Goal: Information Seeking & Learning: Learn about a topic

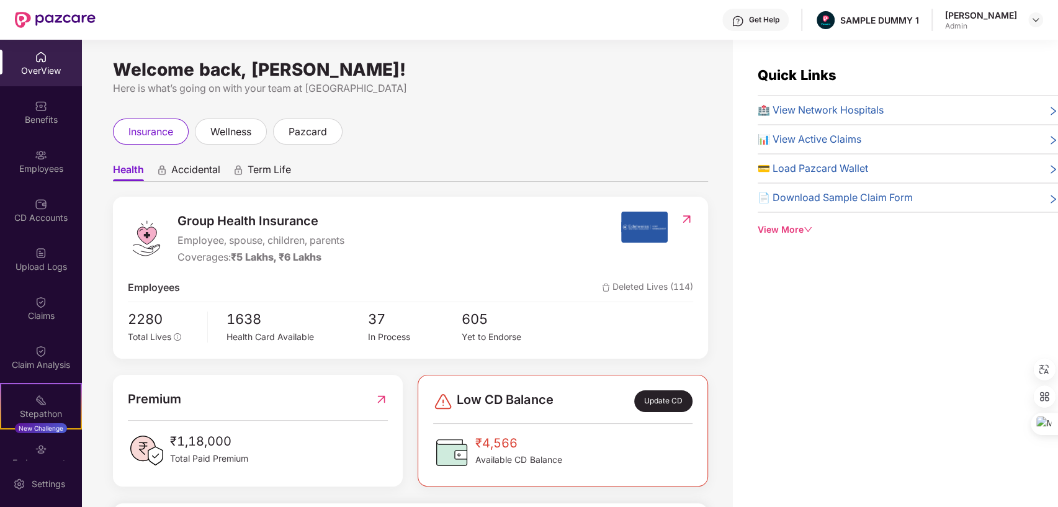
drag, startPoint x: 110, startPoint y: 70, endPoint x: 459, endPoint y: 65, distance: 348.9
click at [459, 65] on div "Welcome back, [PERSON_NAME]! Here is what’s going on with your team at Pazcare …" at bounding box center [407, 281] width 651 height 482
drag, startPoint x: 826, startPoint y: 19, endPoint x: 911, endPoint y: 17, distance: 85.7
click at [911, 17] on div "Get Help SAMPLE DUMMY 1 [PERSON_NAME] Shukla Admin" at bounding box center [570, 20] width 948 height 40
click at [572, 97] on div "Welcome back, [PERSON_NAME]! Here is what’s going on with your team at Pazcare …" at bounding box center [407, 281] width 651 height 482
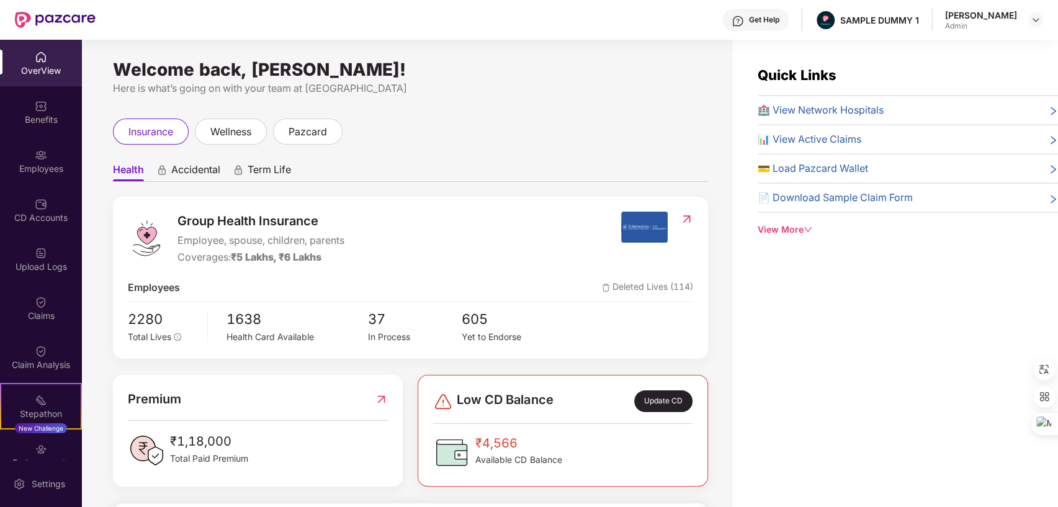
scroll to position [77, 0]
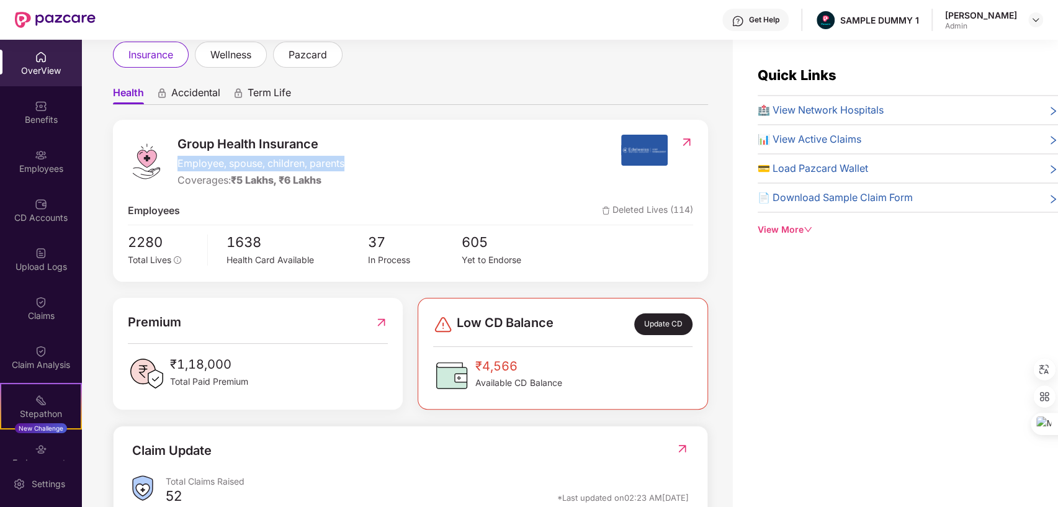
drag, startPoint x: 179, startPoint y: 164, endPoint x: 348, endPoint y: 162, distance: 168.2
click at [348, 162] on div "Group Health Insurance Employee, spouse, children, parents Coverages: ₹5 Lakhs,…" at bounding box center [374, 161] width 493 height 53
click at [432, 155] on div "Group Health Insurance Employee, spouse, children, parents Coverages: ₹5 Lakhs,…" at bounding box center [374, 161] width 493 height 53
drag, startPoint x: 181, startPoint y: 179, endPoint x: 274, endPoint y: 179, distance: 93.7
click at [274, 179] on div "Coverages: ₹5 Lakhs, ₹6 Lakhs" at bounding box center [261, 181] width 167 height 16
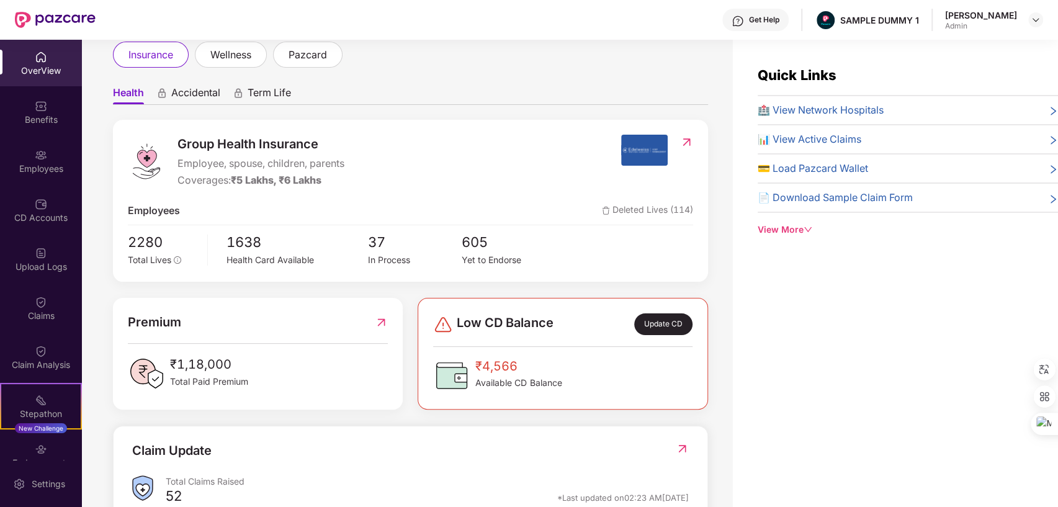
click at [454, 173] on div "Group Health Insurance Employee, spouse, children, parents Coverages: ₹5 Lakhs,…" at bounding box center [374, 161] width 493 height 53
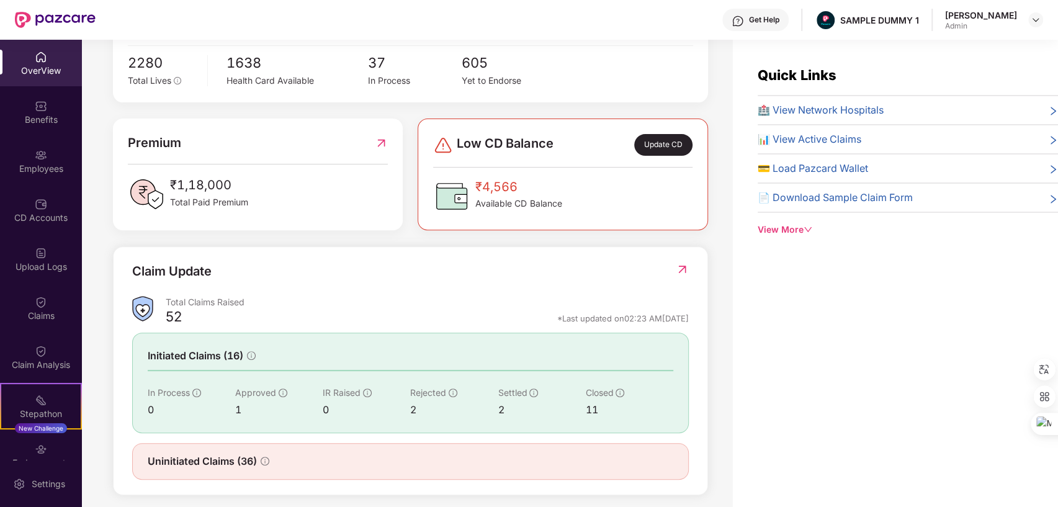
scroll to position [264, 0]
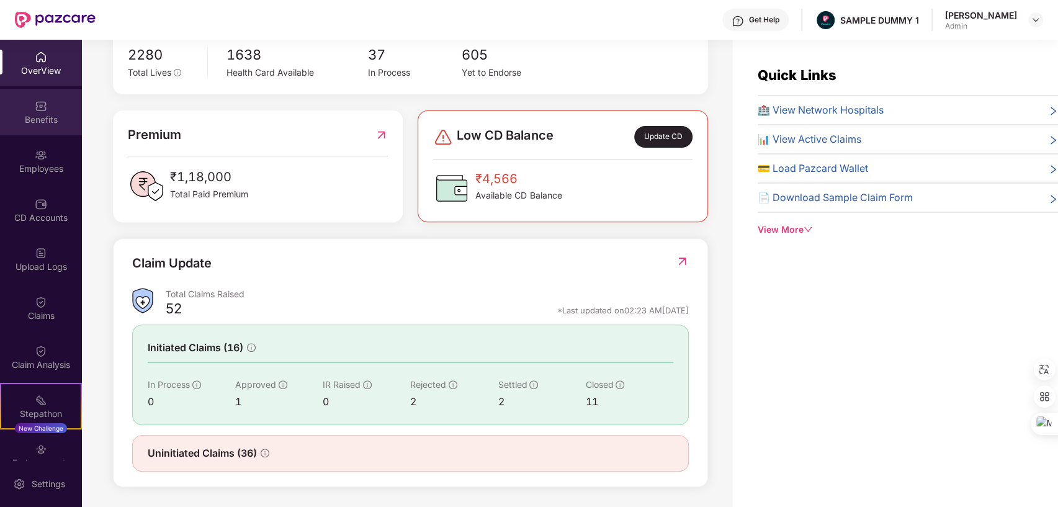
click at [36, 117] on div "Benefits" at bounding box center [41, 120] width 82 height 12
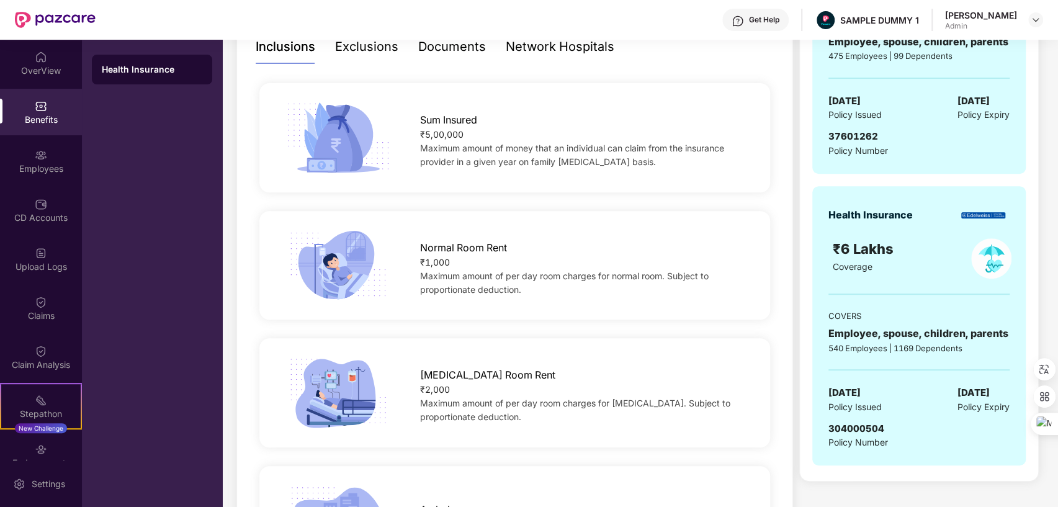
scroll to position [239, 0]
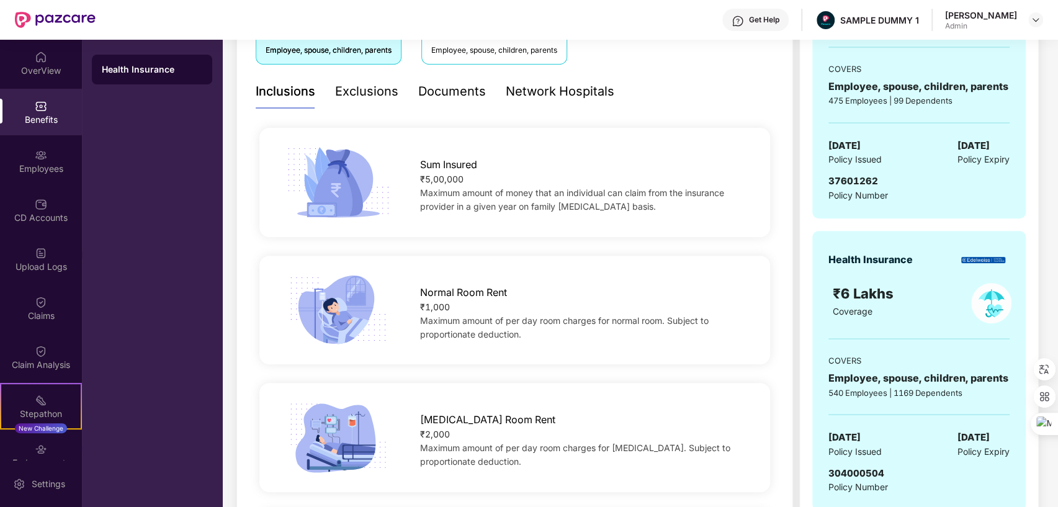
click at [367, 92] on div "Exclusions" at bounding box center [366, 91] width 63 height 19
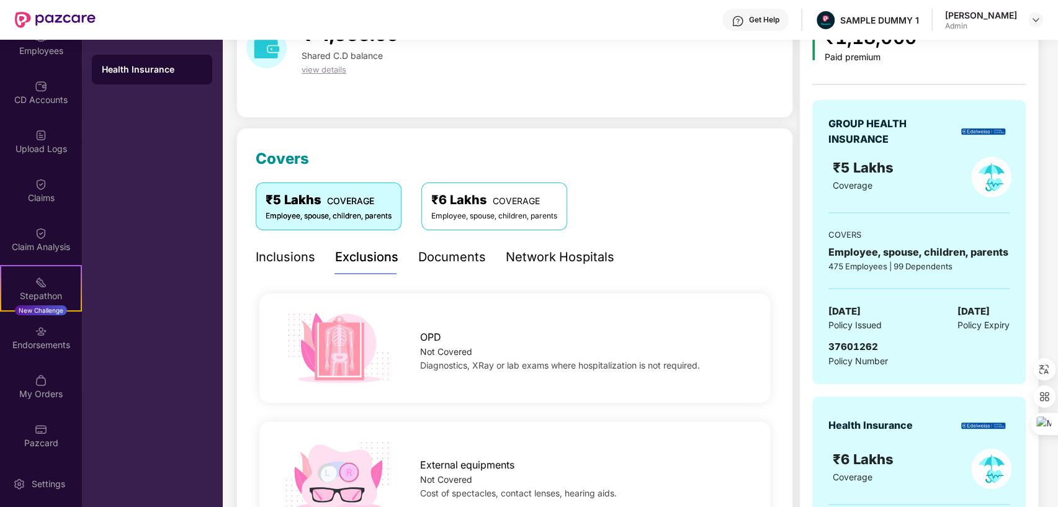
scroll to position [74, 0]
click at [444, 260] on div "Documents" at bounding box center [452, 255] width 68 height 19
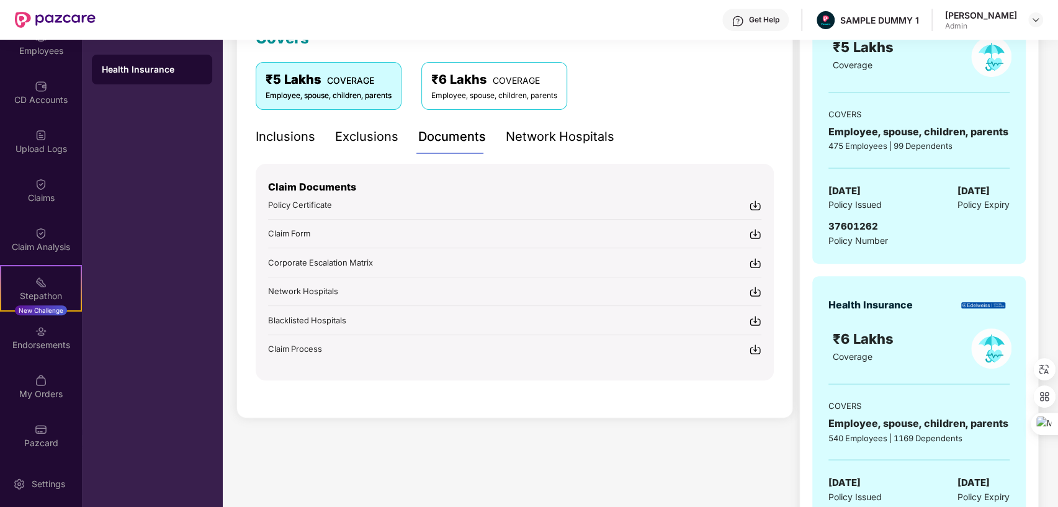
scroll to position [194, 0]
click at [555, 132] on div "Network Hospitals" at bounding box center [560, 136] width 109 height 19
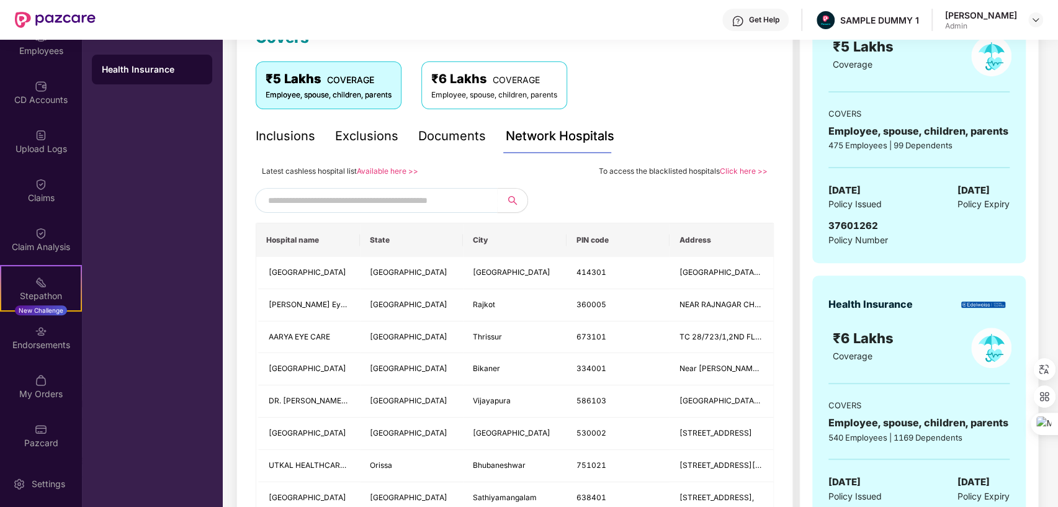
click at [389, 206] on input "text" at bounding box center [374, 200] width 212 height 19
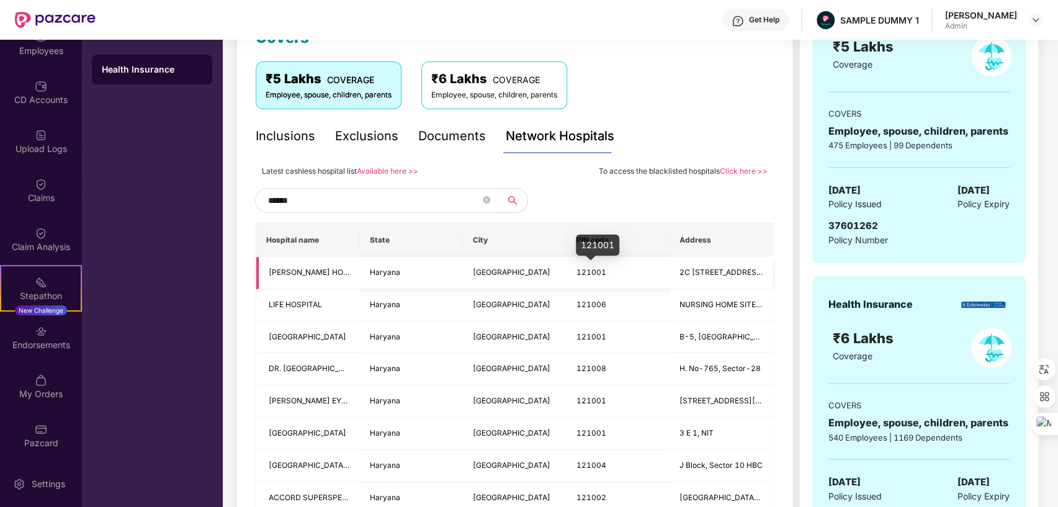
type input "******"
drag, startPoint x: 574, startPoint y: 271, endPoint x: 614, endPoint y: 268, distance: 40.5
click at [614, 268] on td "121001" at bounding box center [619, 273] width 104 height 32
copy span "121001"
click at [485, 198] on icon "close-circle" at bounding box center [486, 199] width 7 height 7
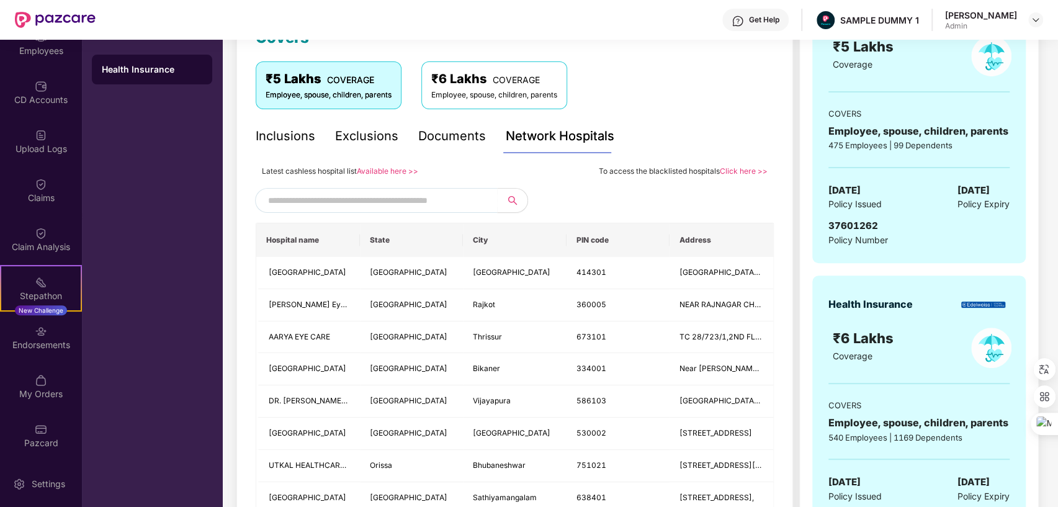
click at [402, 201] on input "text" at bounding box center [374, 200] width 212 height 19
paste input "******"
type input "******"
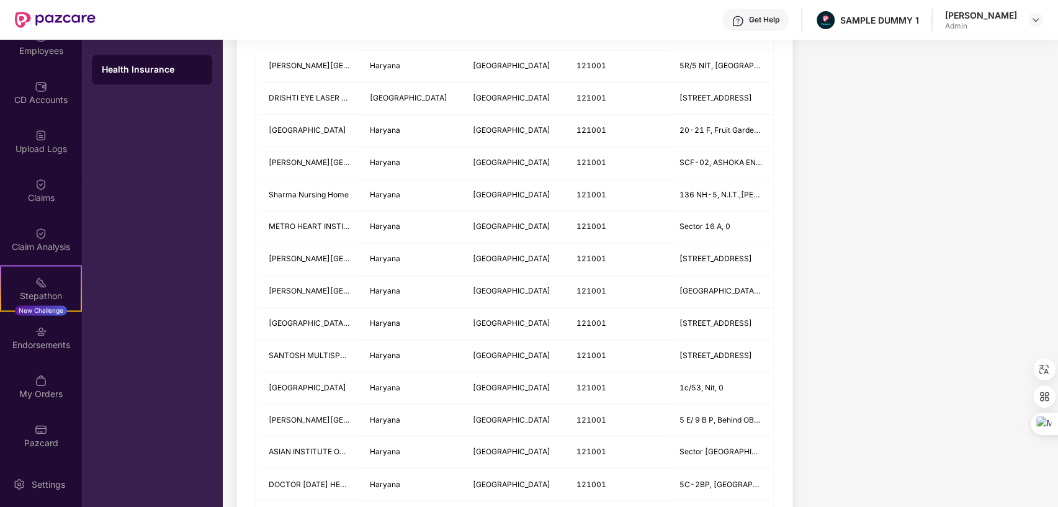
scroll to position [164, 0]
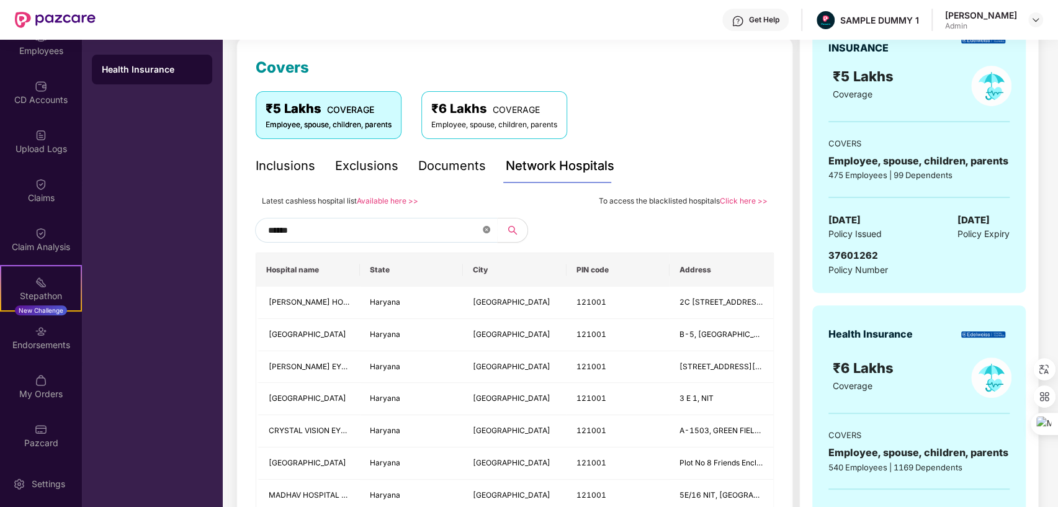
click at [485, 226] on icon "close-circle" at bounding box center [486, 229] width 7 height 7
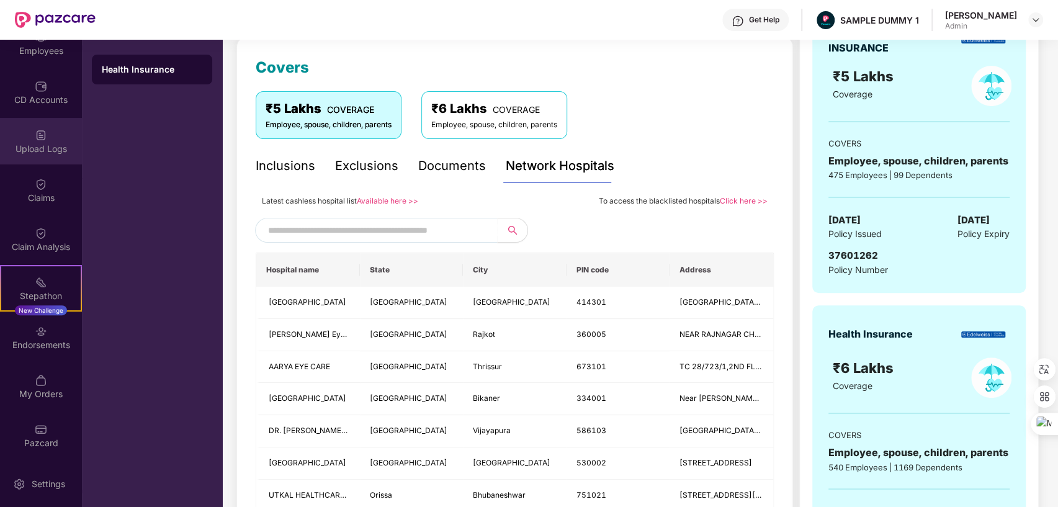
scroll to position [0, 0]
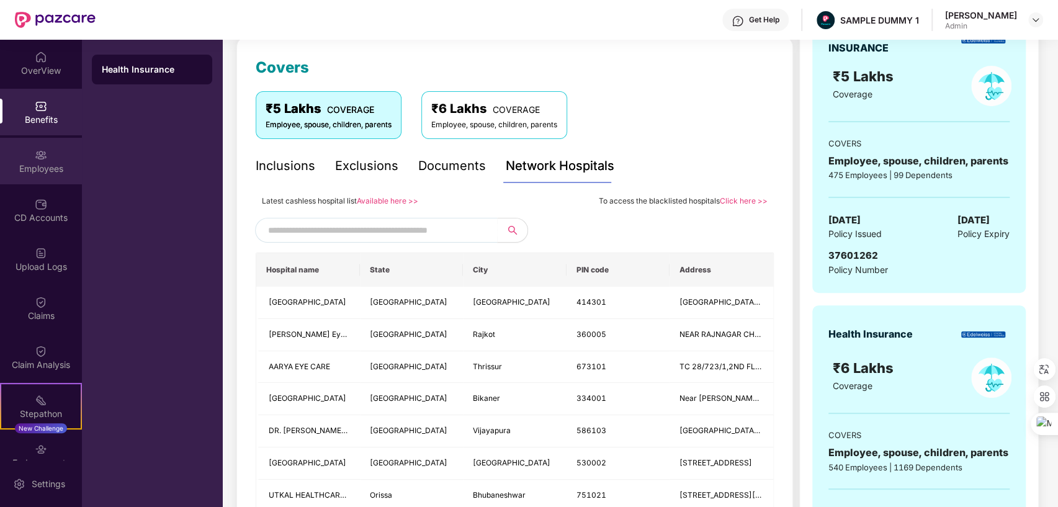
click at [37, 163] on div "Employees" at bounding box center [41, 169] width 82 height 12
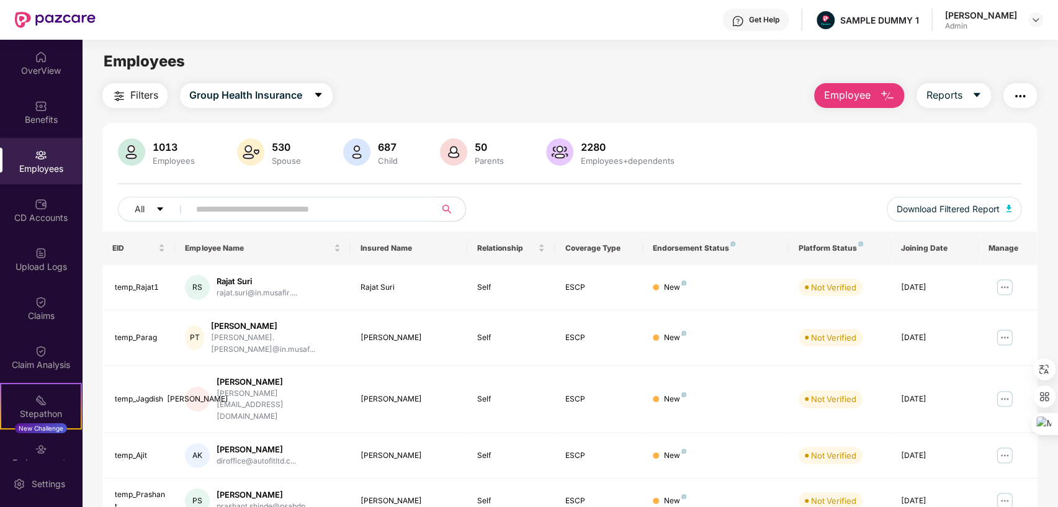
click at [865, 94] on span "Employee" at bounding box center [847, 96] width 47 height 16
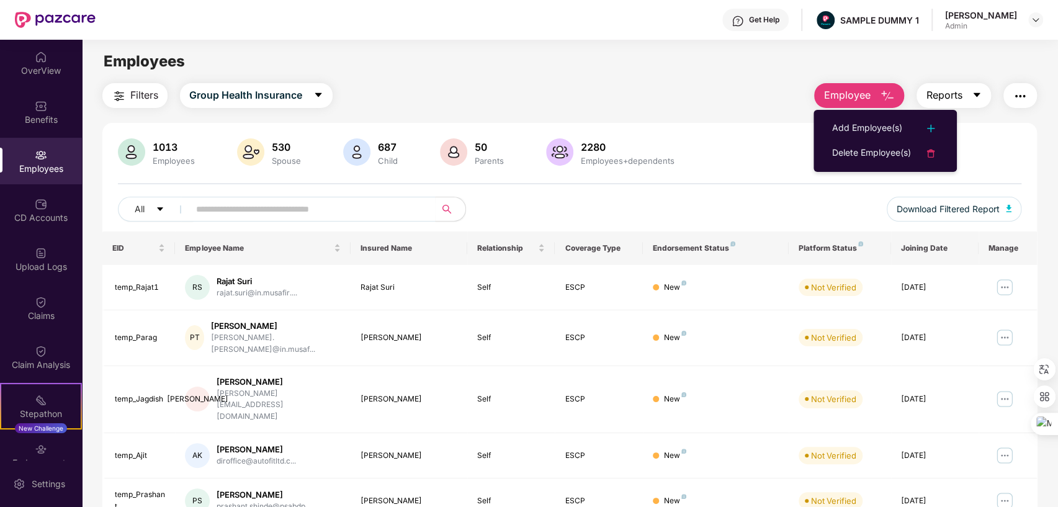
click at [952, 96] on span "Reports" at bounding box center [944, 96] width 36 height 16
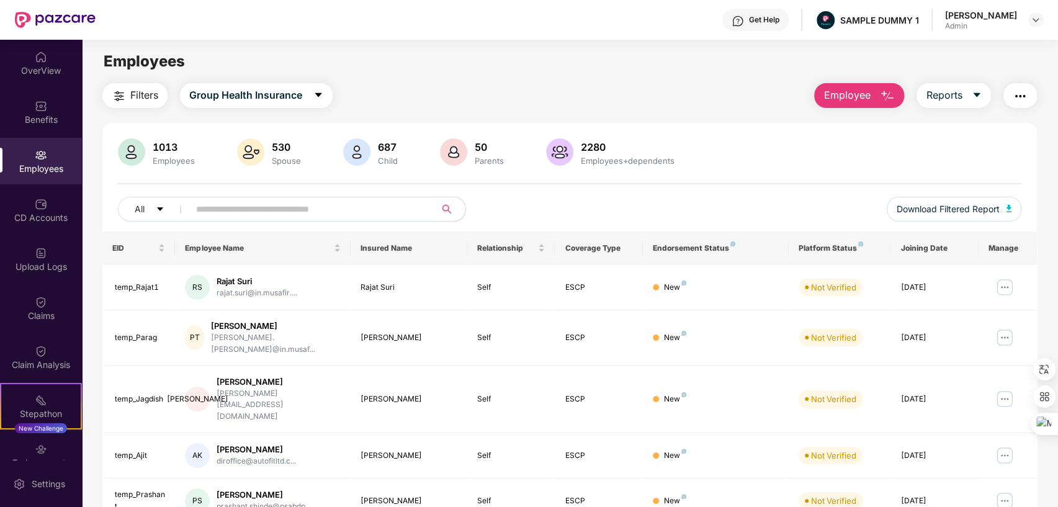
click at [1017, 91] on img "button" at bounding box center [1020, 96] width 15 height 15
click at [35, 202] on img at bounding box center [41, 204] width 12 height 12
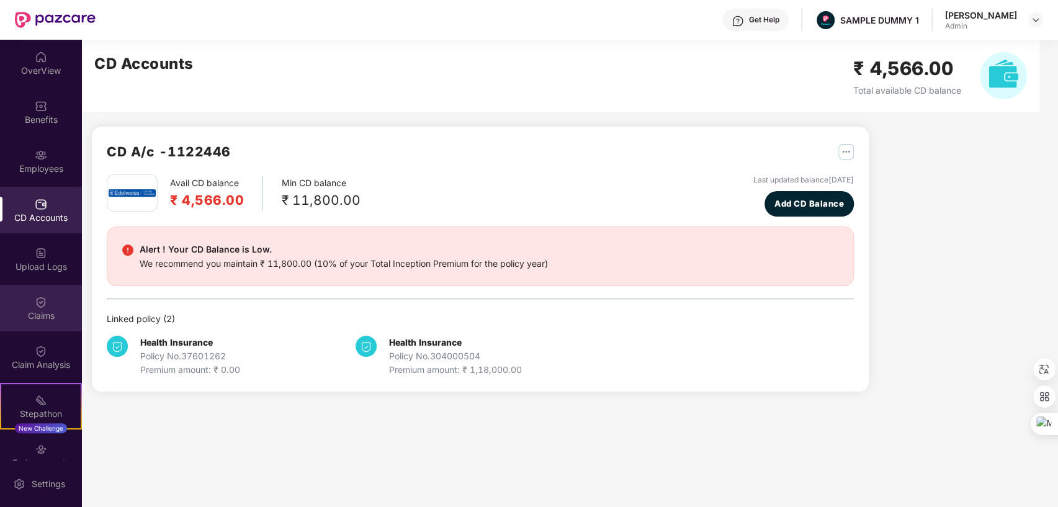
click at [46, 310] on div "Claims" at bounding box center [41, 316] width 82 height 12
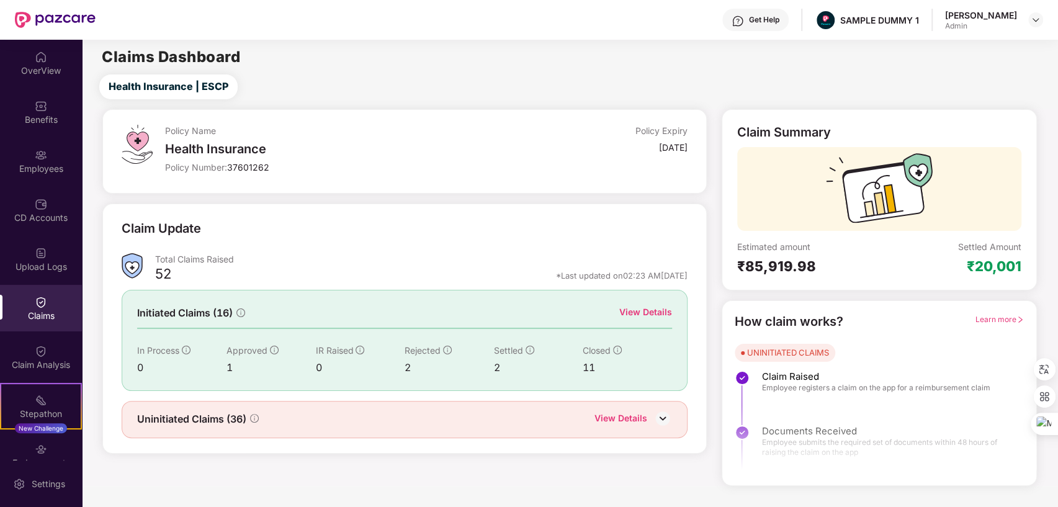
click at [636, 310] on div "View Details" at bounding box center [645, 312] width 53 height 14
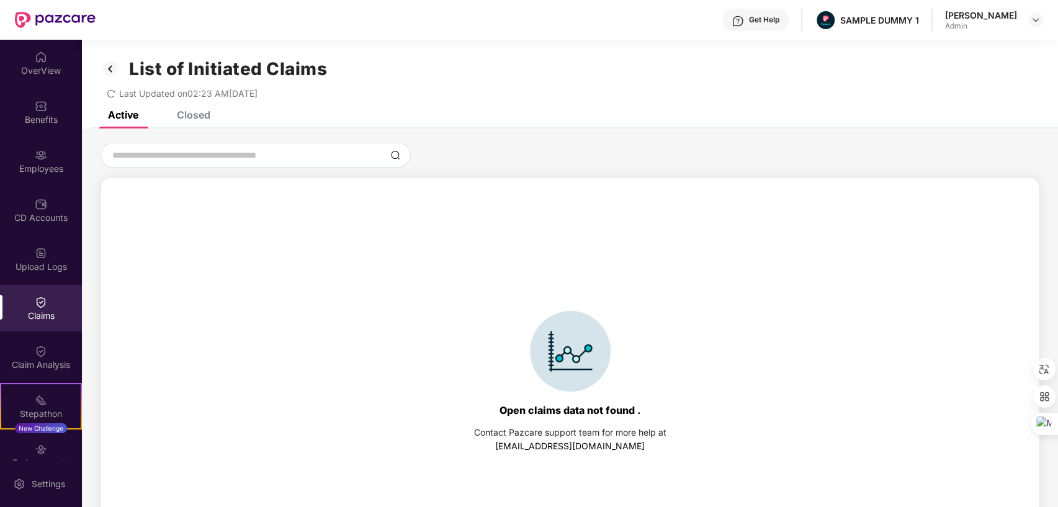
click at [194, 116] on div "Closed" at bounding box center [194, 115] width 34 height 12
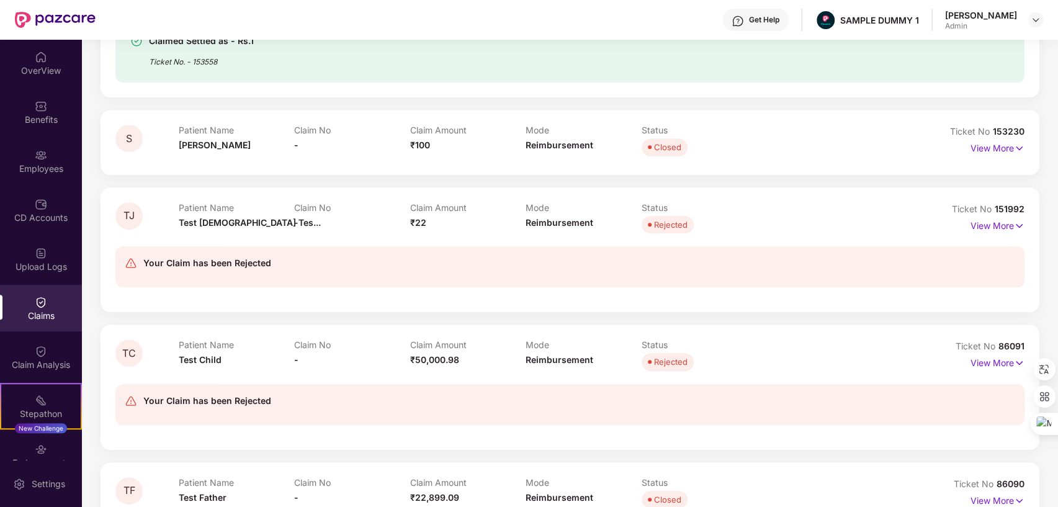
scroll to position [490, 0]
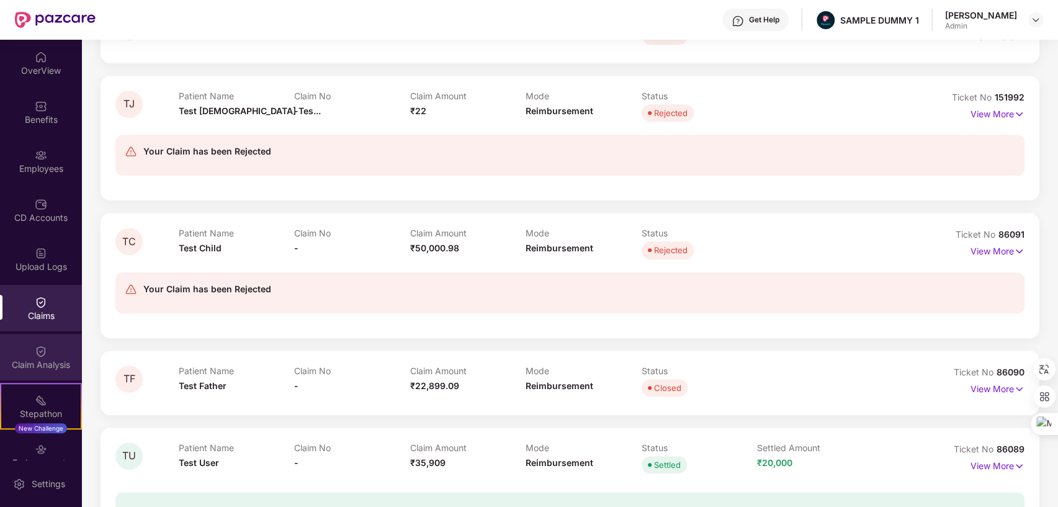
click at [43, 353] on img at bounding box center [41, 351] width 12 height 12
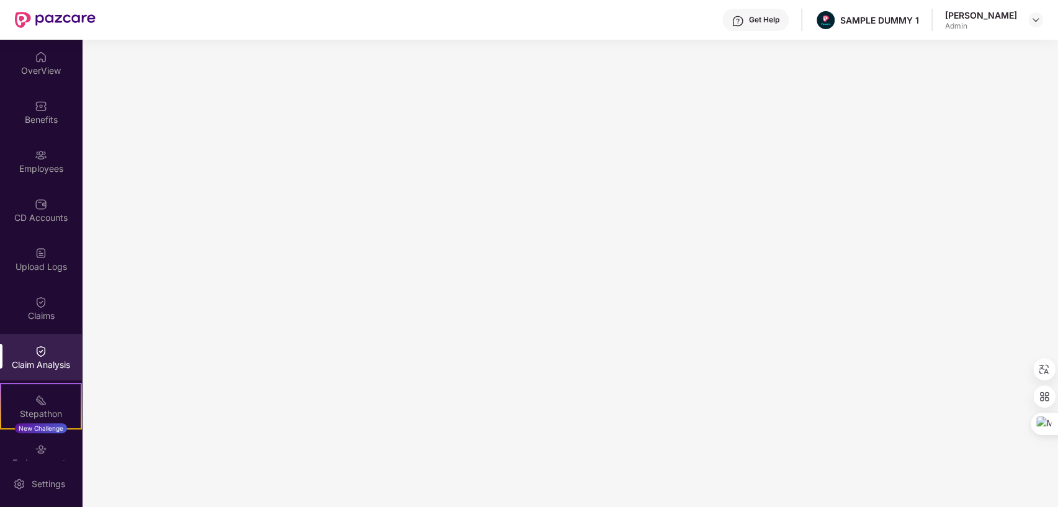
click at [749, 19] on div "Get Help" at bounding box center [764, 20] width 30 height 10
